Goal: Transaction & Acquisition: Purchase product/service

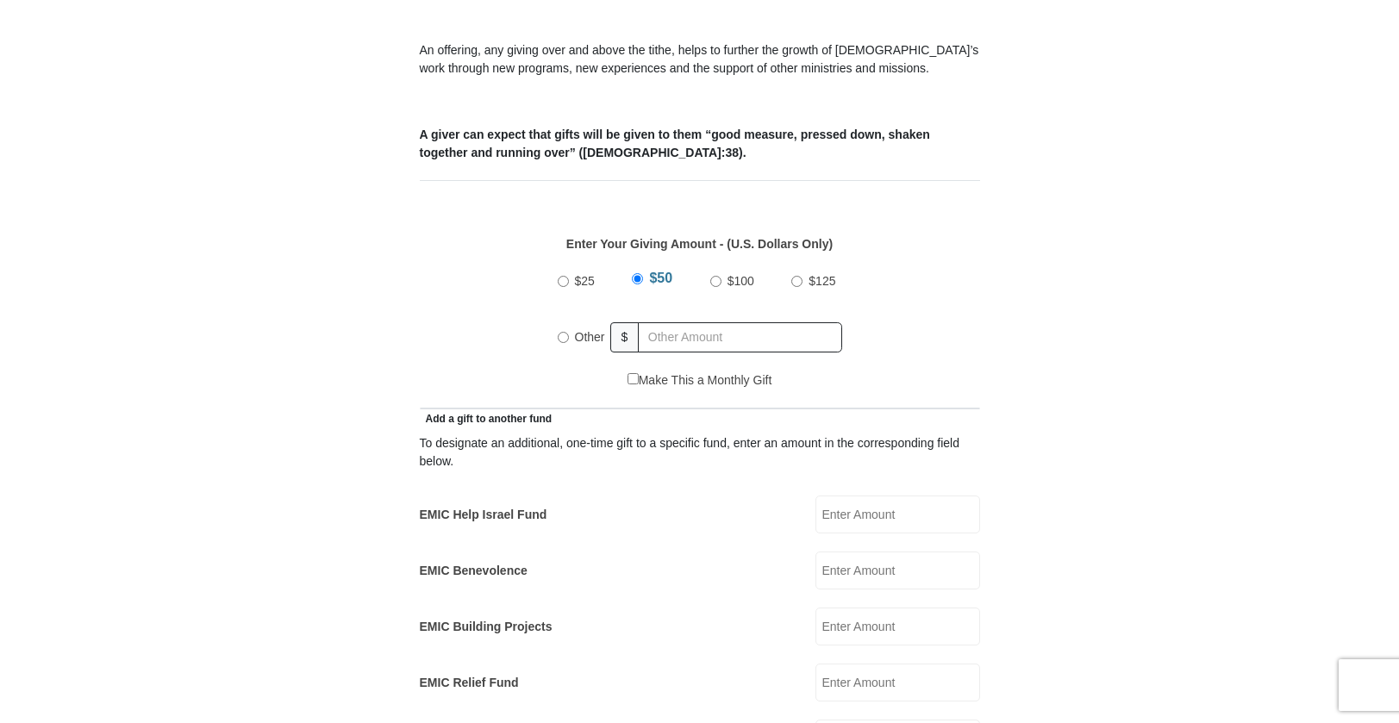
scroll to position [705, 0]
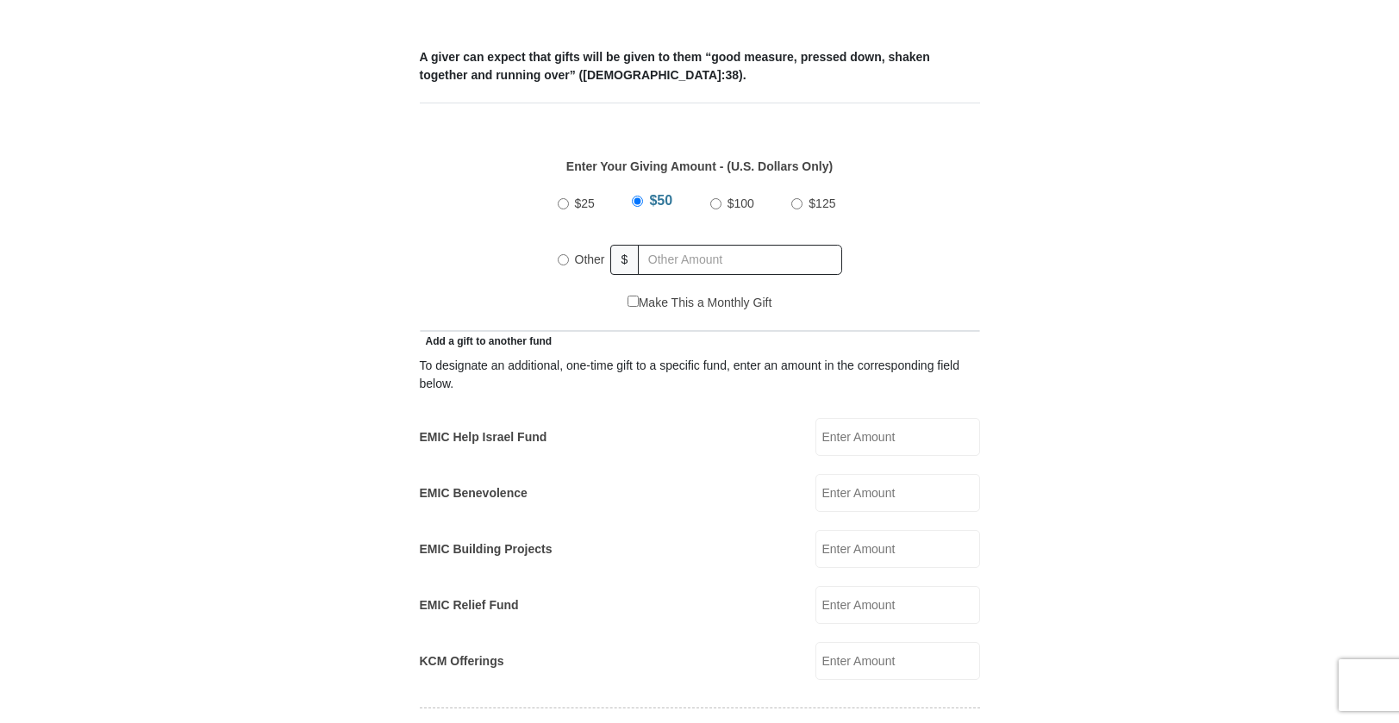
click at [496, 428] on label "EMIC Help Israel Fund" at bounding box center [484, 437] width 128 height 18
click at [815, 421] on input "EMIC Help Israel Fund" at bounding box center [897, 437] width 165 height 38
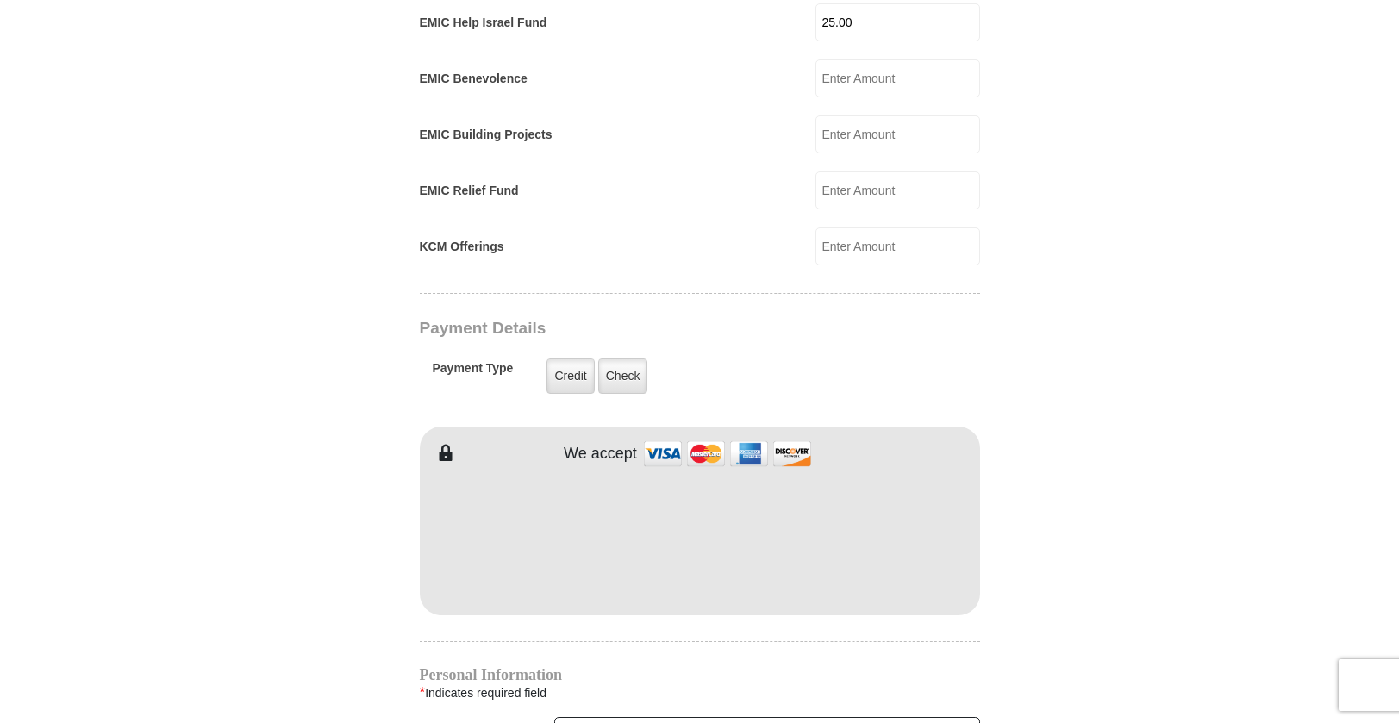
scroll to position [1121, 0]
type input "25.00"
type input "[PERSON_NAME]"
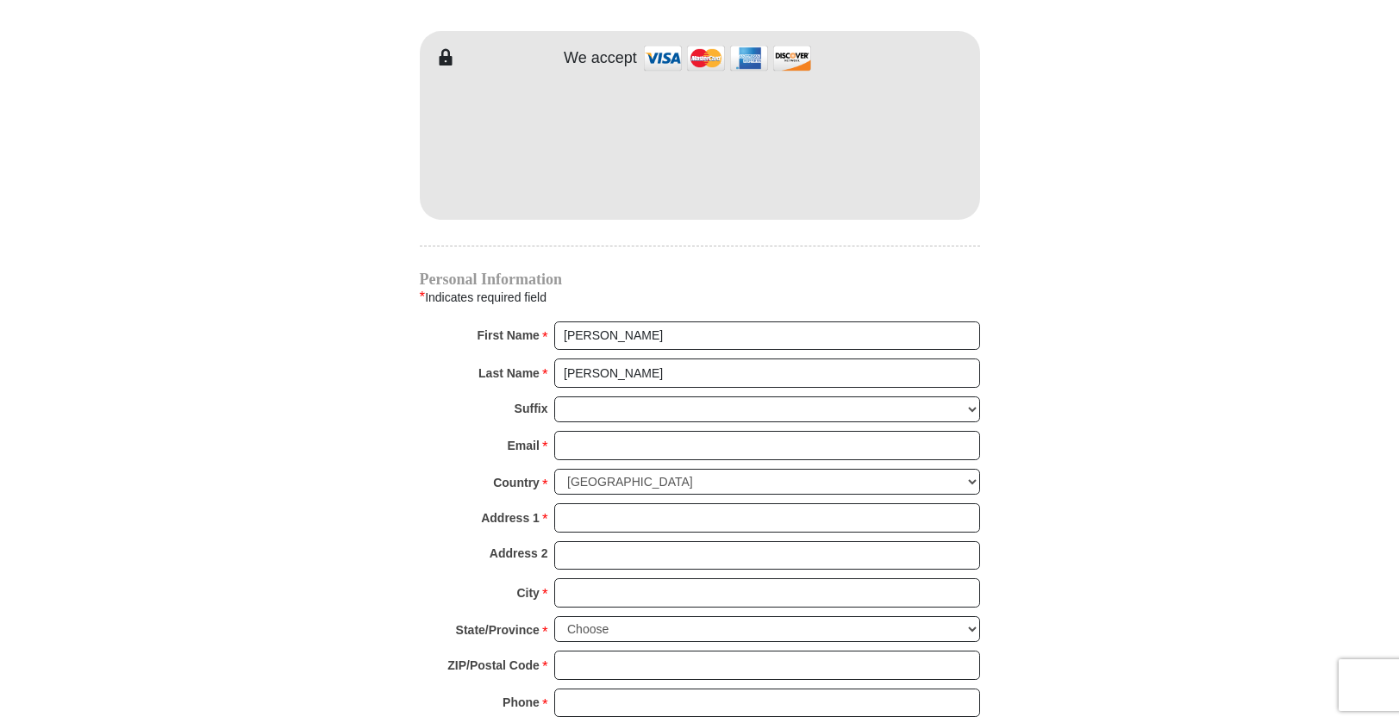
scroll to position [1518, 0]
click at [575, 428] on input "Email *" at bounding box center [767, 442] width 426 height 29
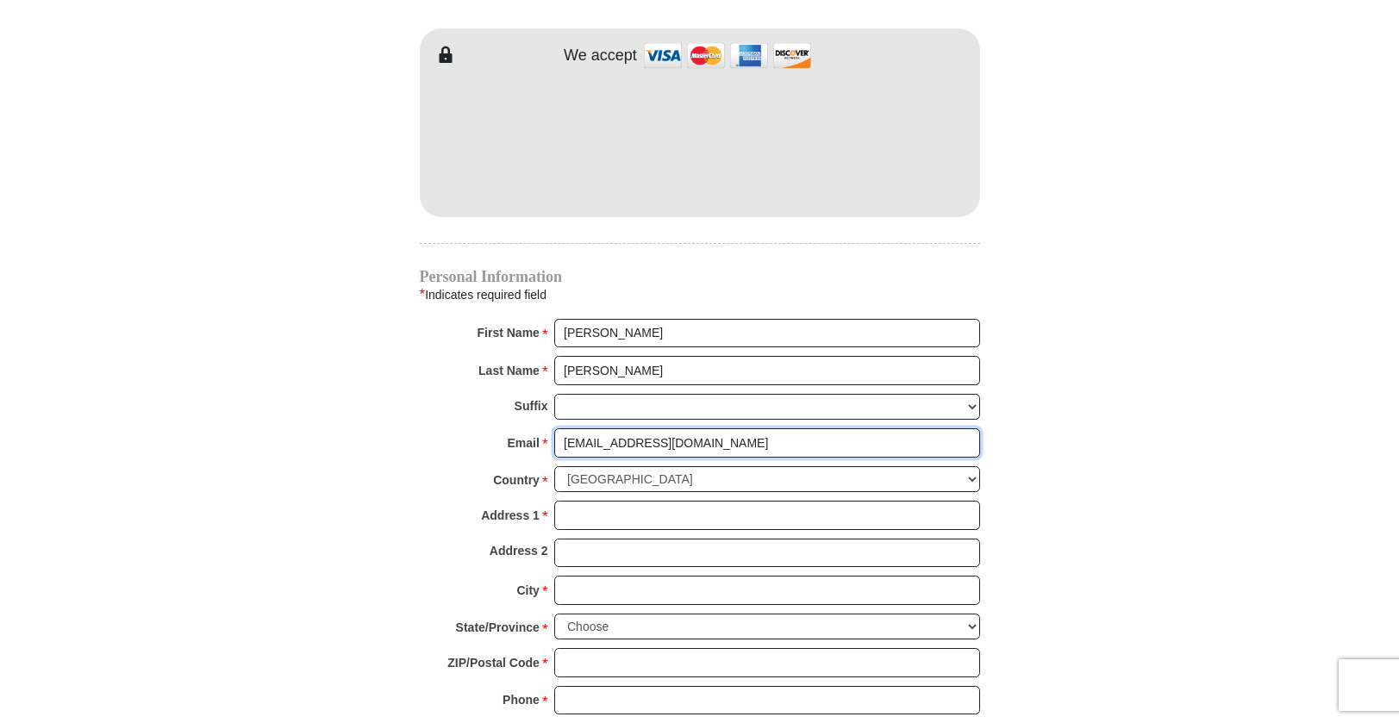
type input "[EMAIL_ADDRESS][DOMAIN_NAME]"
click at [971, 466] on select "[GEOGRAPHIC_DATA] [GEOGRAPHIC_DATA] [GEOGRAPHIC_DATA] [GEOGRAPHIC_DATA] [GEOGRA…" at bounding box center [767, 479] width 426 height 27
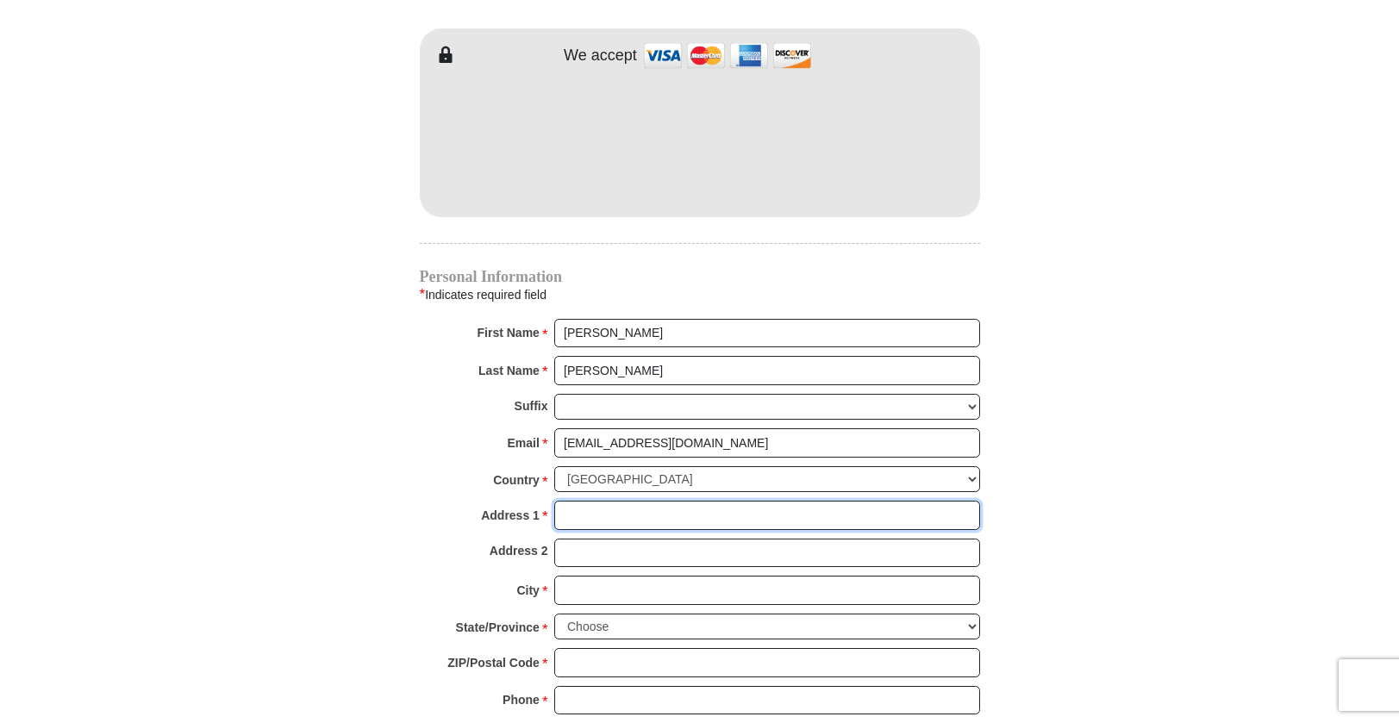
click at [569, 501] on input "Address 1 *" at bounding box center [767, 515] width 426 height 29
type input "[STREET_ADDRESS]"
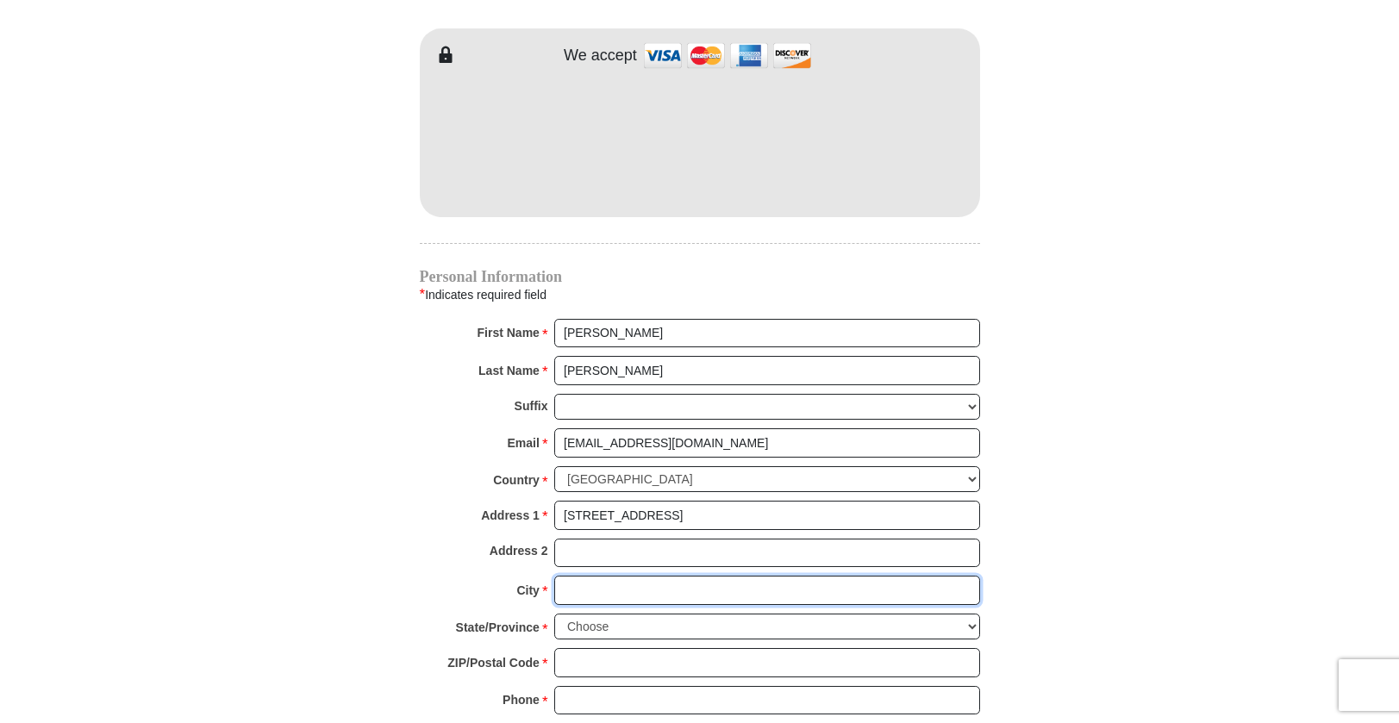
click at [572, 576] on input "City *" at bounding box center [767, 590] width 426 height 29
type input "N"
type input "Covina"
click at [572, 614] on select "Choose [US_STATE] [US_STATE] [US_STATE] [US_STATE] [US_STATE] Armed Forces Amer…" at bounding box center [767, 627] width 426 height 27
select select "CA"
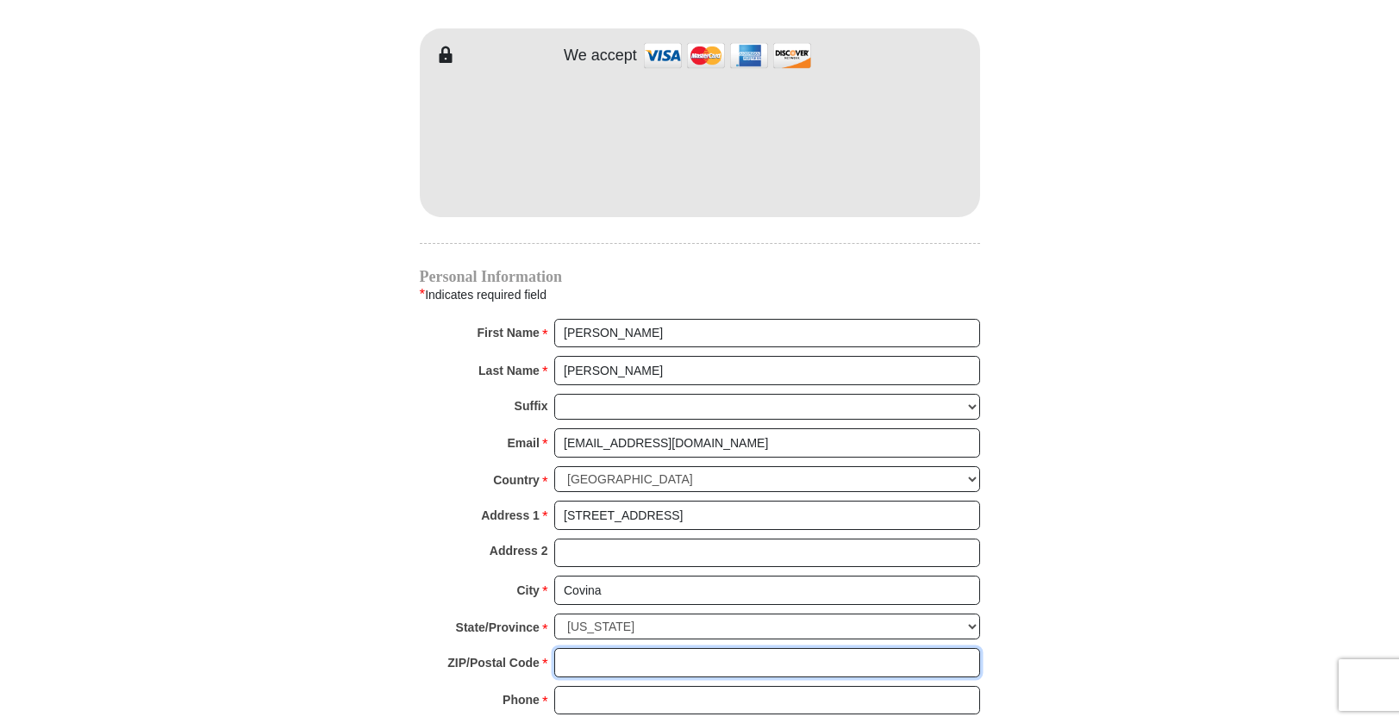
click at [574, 648] on input "ZIP/Postal Code *" at bounding box center [767, 662] width 426 height 29
type input "91722"
click at [572, 687] on input "Phone * *" at bounding box center [767, 700] width 426 height 29
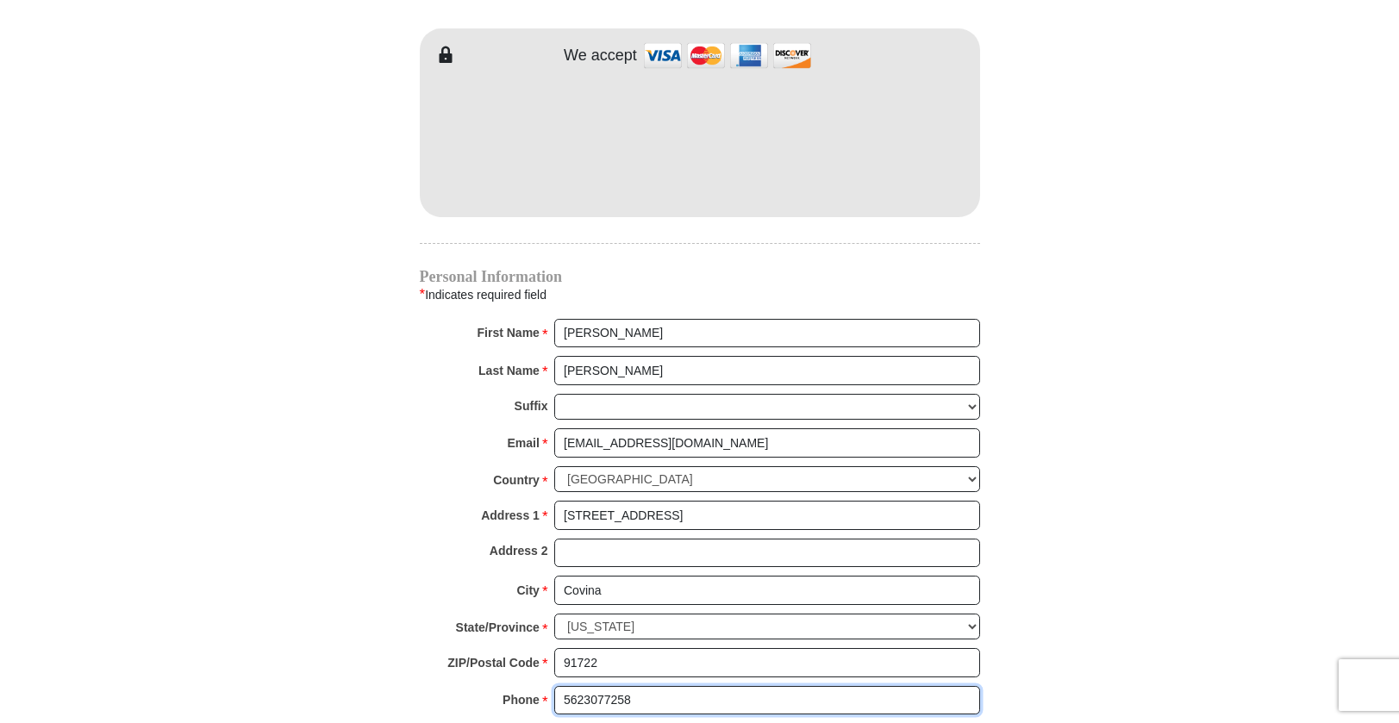
click at [584, 686] on input "5623077258" at bounding box center [767, 700] width 426 height 29
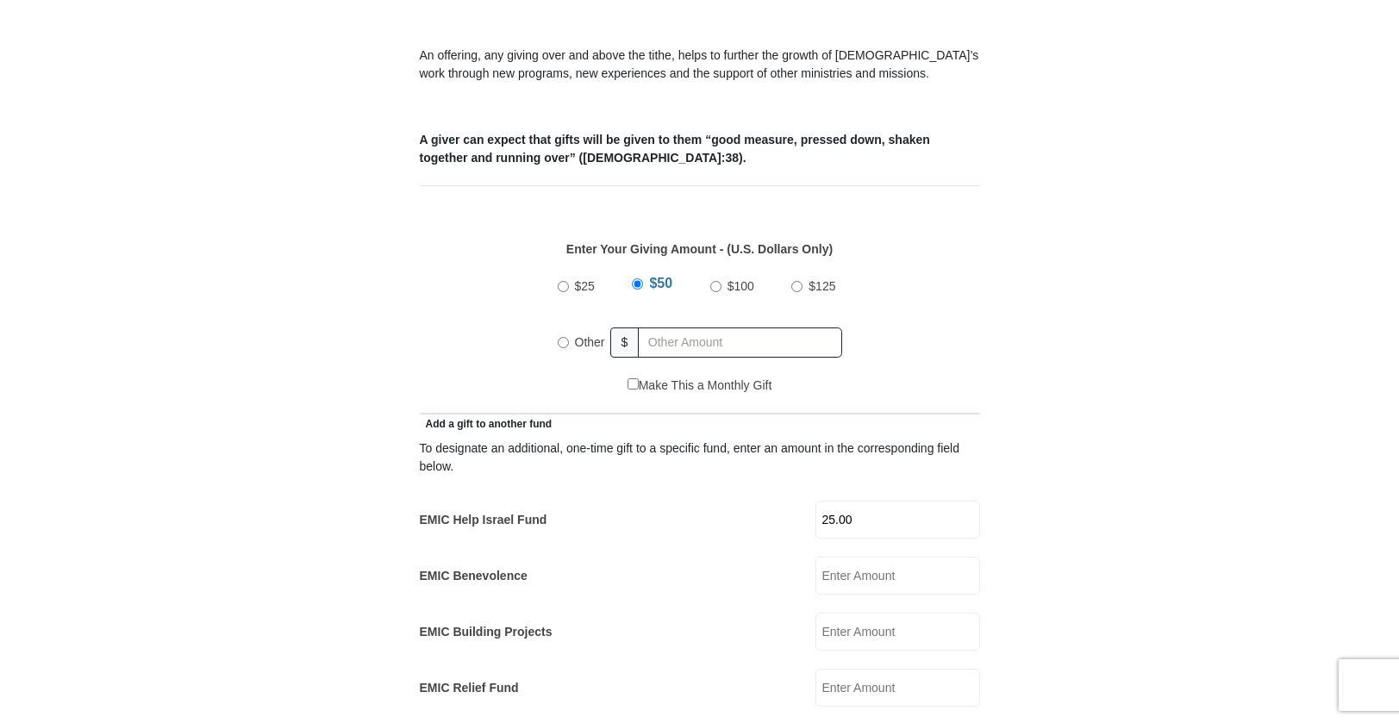
scroll to position [589, 0]
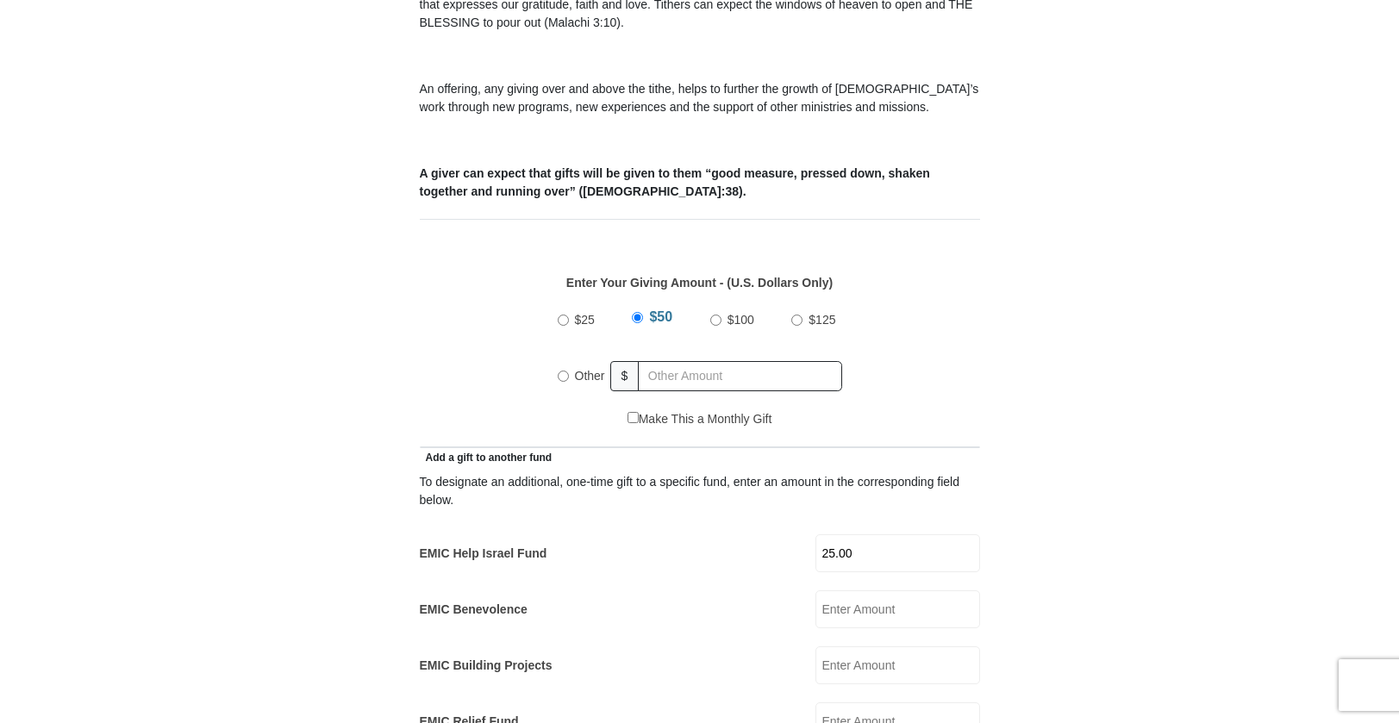
type input "562) 307-7258"
drag, startPoint x: 560, startPoint y: 359, endPoint x: 571, endPoint y: 394, distance: 36.8
click at [561, 371] on input "Other" at bounding box center [563, 376] width 11 height 11
radio input "true"
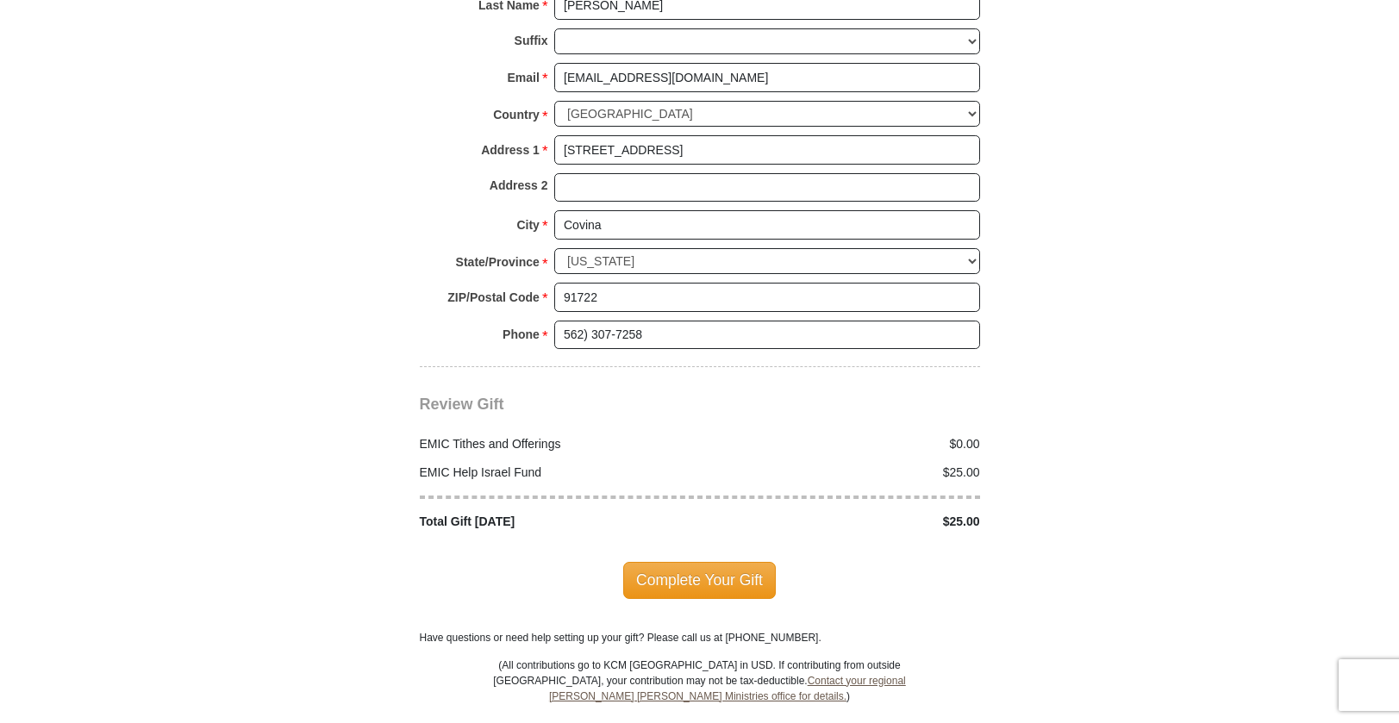
scroll to position [1820, 0]
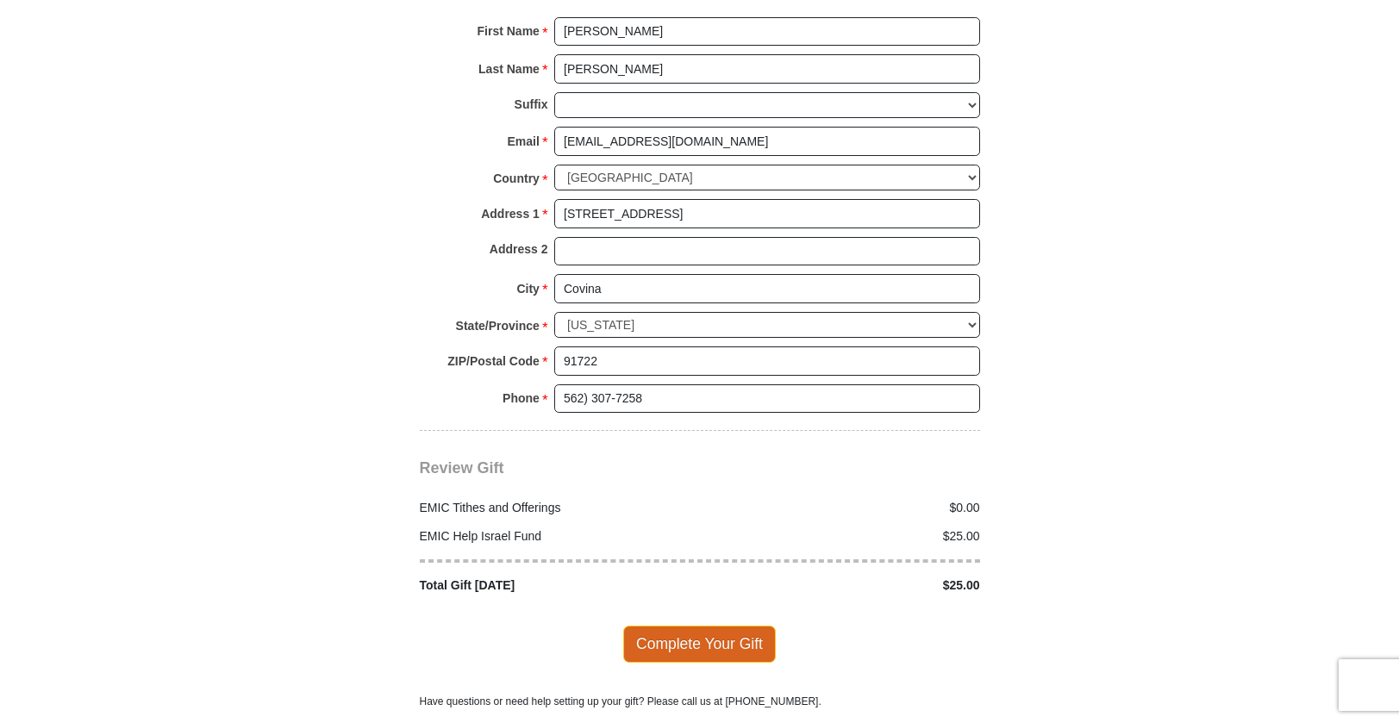
click at [689, 626] on span "Complete Your Gift" at bounding box center [699, 644] width 153 height 36
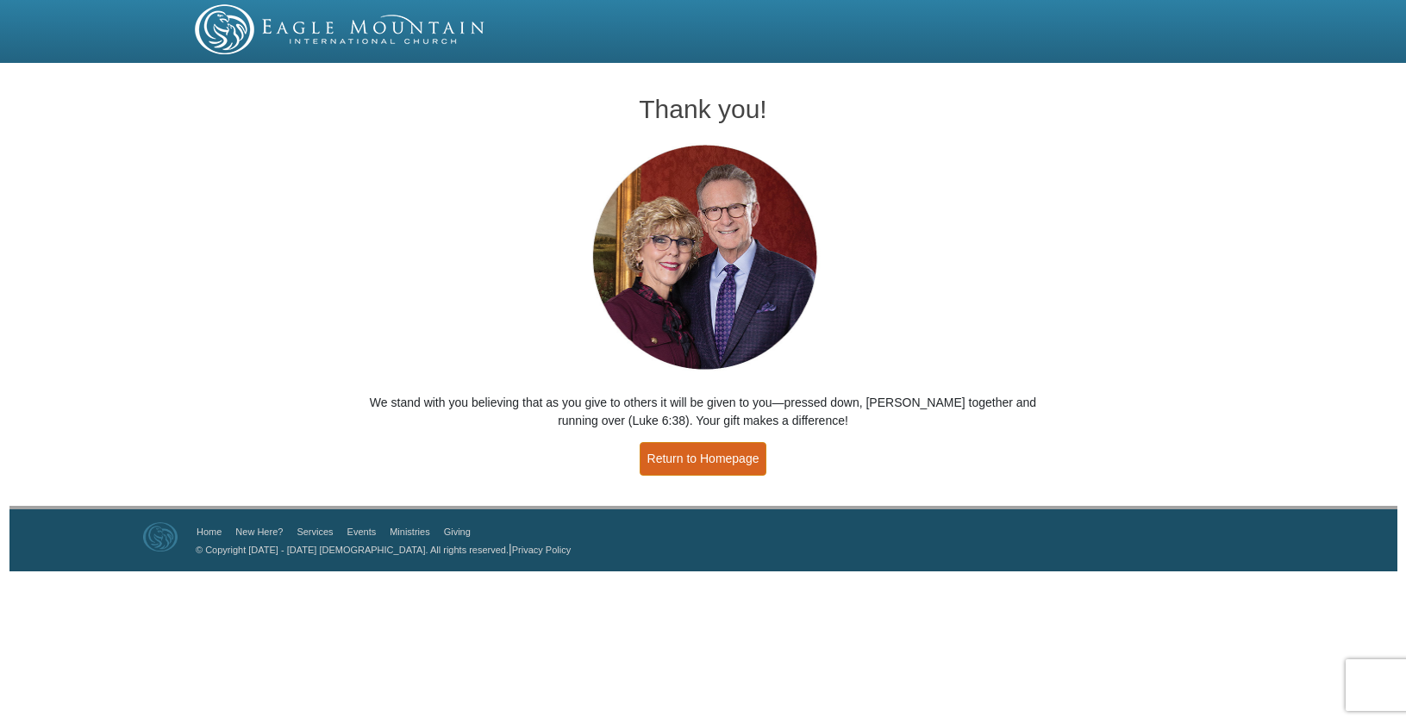
click at [731, 453] on link "Return to Homepage" at bounding box center [704, 459] width 128 height 34
